Goal: Transaction & Acquisition: Purchase product/service

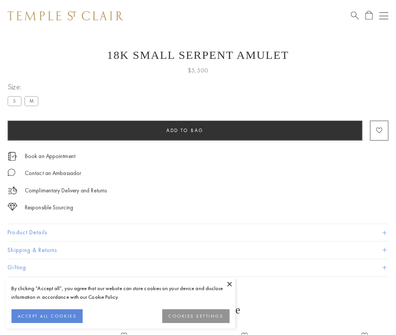
scroll to position [30, 0]
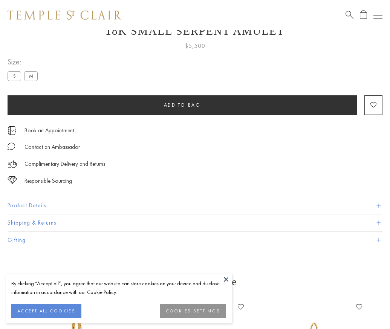
click at [182, 105] on span "Add to bag" at bounding box center [182, 105] width 37 height 6
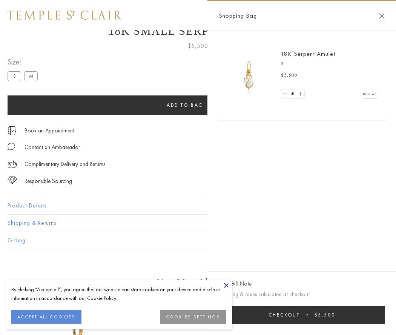
click at [307, 315] on button "Checkout $5,500" at bounding box center [302, 315] width 166 height 18
